Goal: Find specific page/section: Find specific page/section

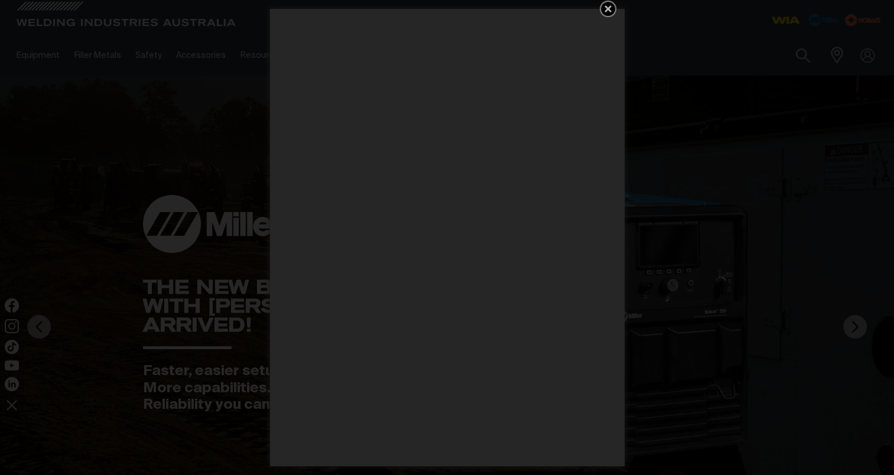
click at [609, 7] on icon "Get 5 WIA Welding Guides Free!" at bounding box center [607, 8] width 7 height 7
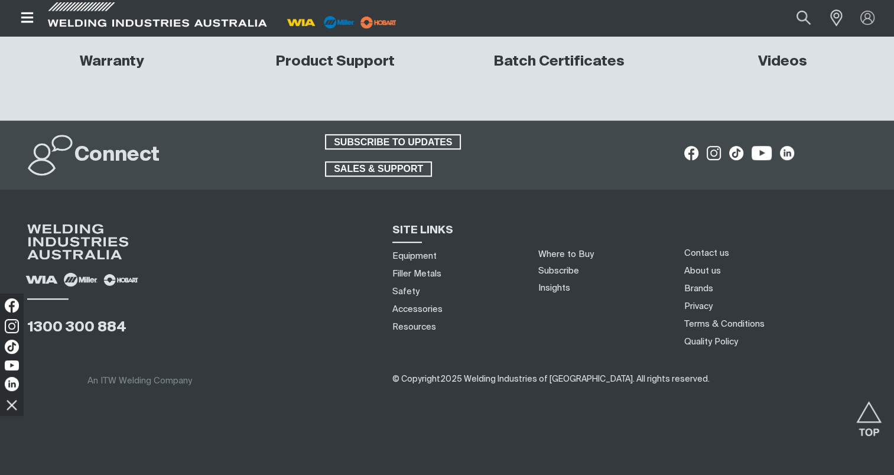
scroll to position [5385, 0]
click at [25, 14] on icon "Open top menu" at bounding box center [27, 17] width 12 height 11
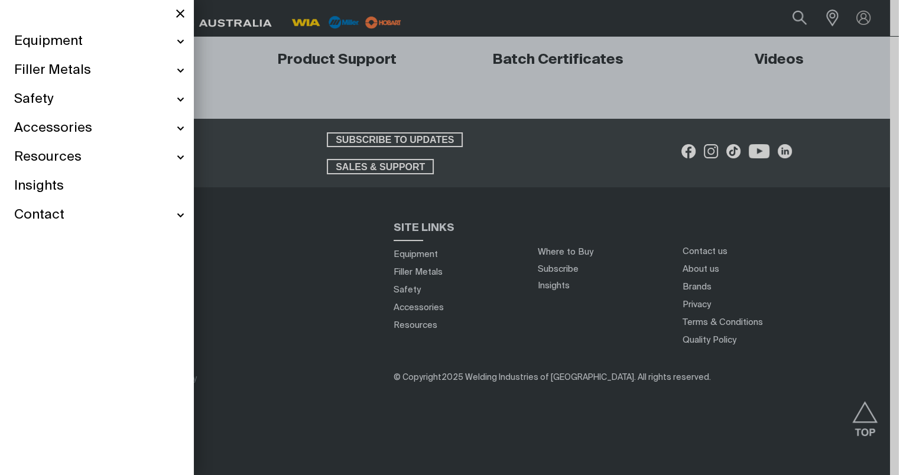
scroll to position [5384, 0]
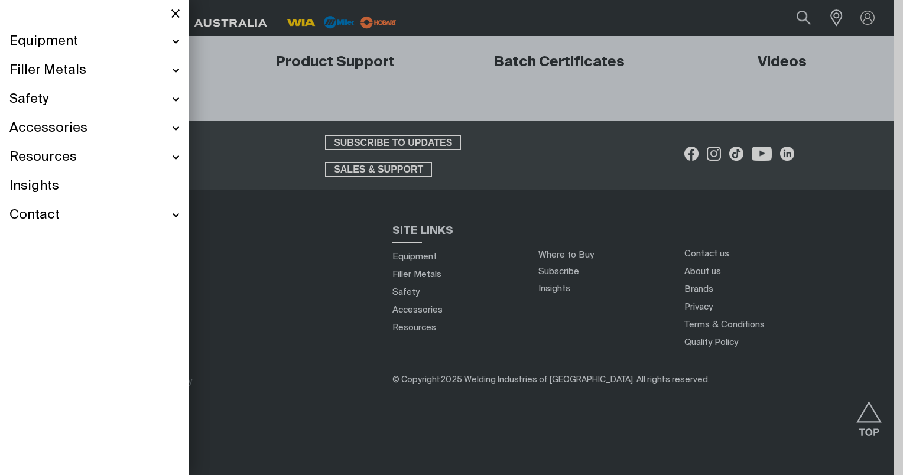
click at [35, 62] on span "Filler Metals" at bounding box center [47, 70] width 77 height 17
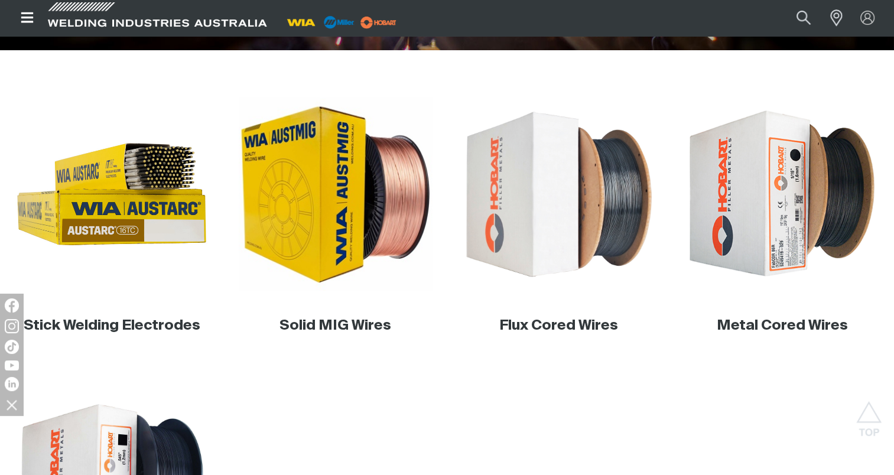
scroll to position [355, 0]
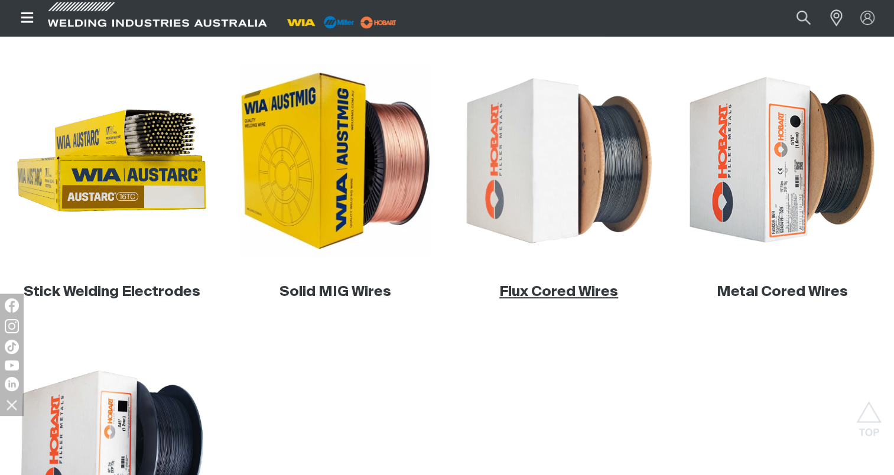
click at [570, 288] on link "Flux Cored Wires" at bounding box center [558, 292] width 119 height 14
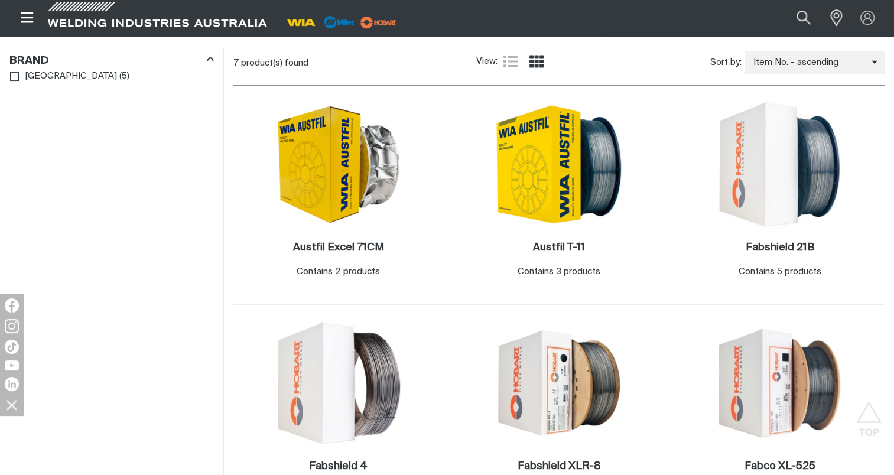
scroll to position [473, 0]
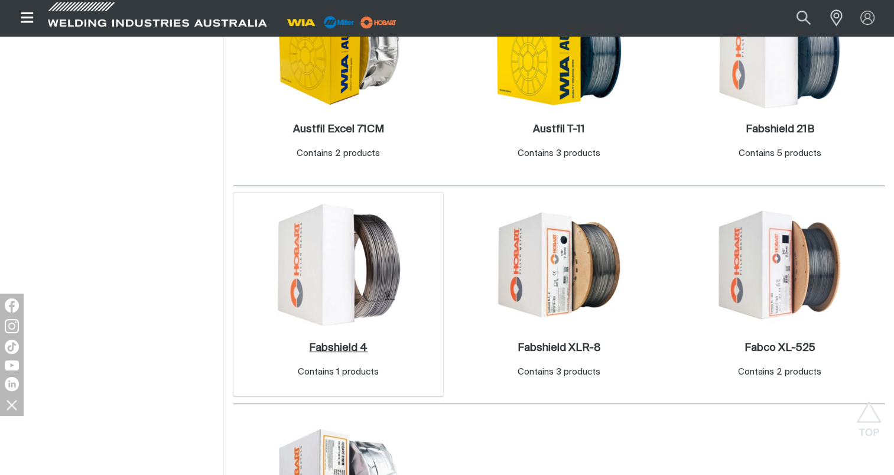
click at [334, 346] on h2 "Fabshield 4 ." at bounding box center [338, 348] width 58 height 11
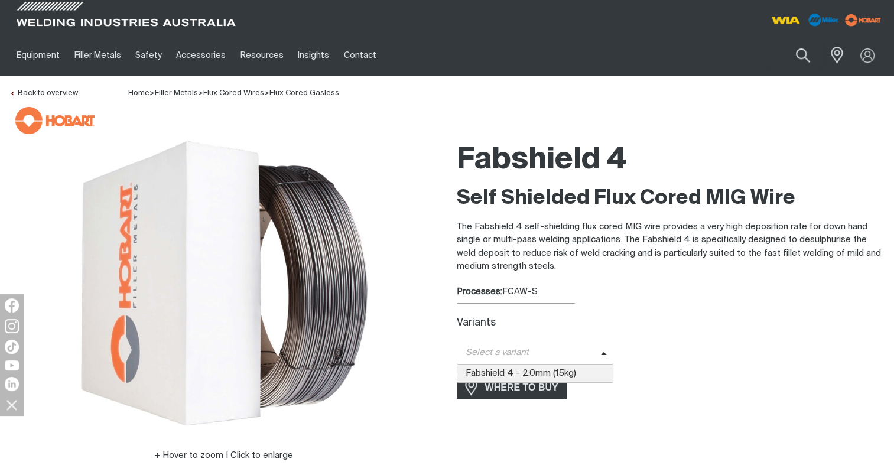
click at [553, 355] on span "Select a variant" at bounding box center [529, 353] width 144 height 14
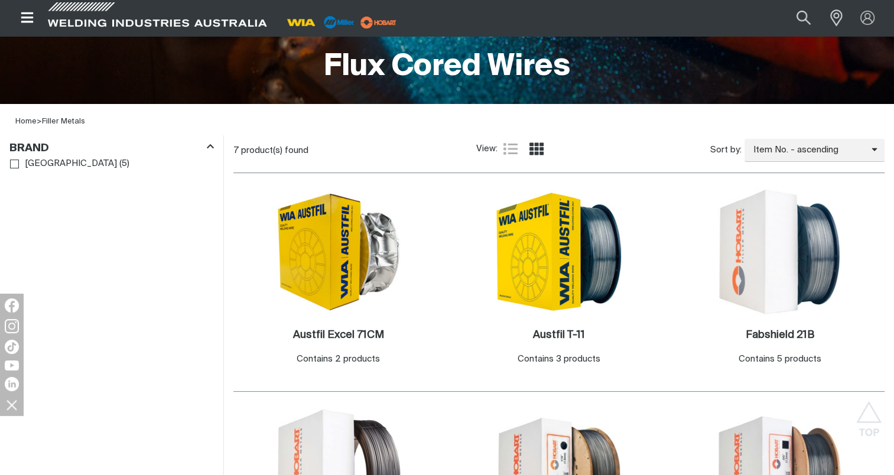
scroll to position [236, 0]
